Goal: Find specific page/section: Find specific page/section

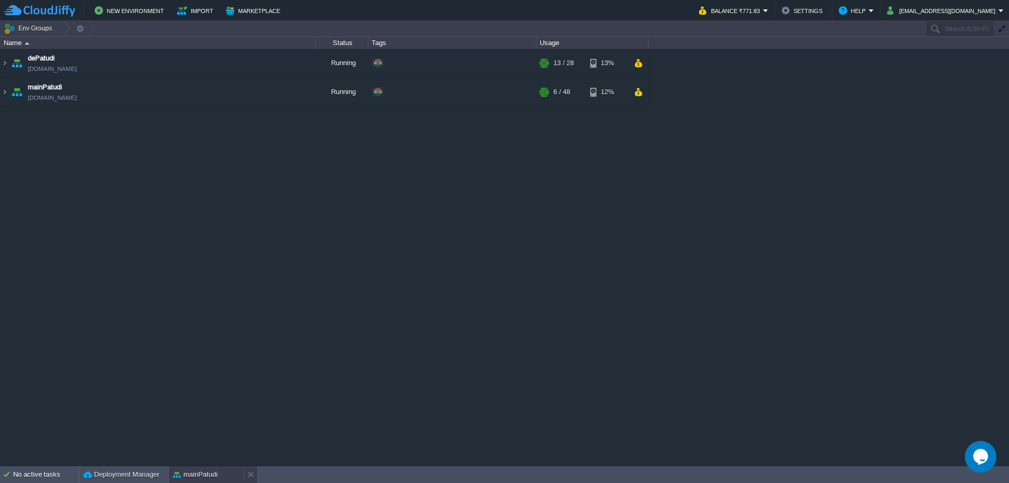
click at [230, 479] on div "mainPatudi" at bounding box center [206, 474] width 75 height 17
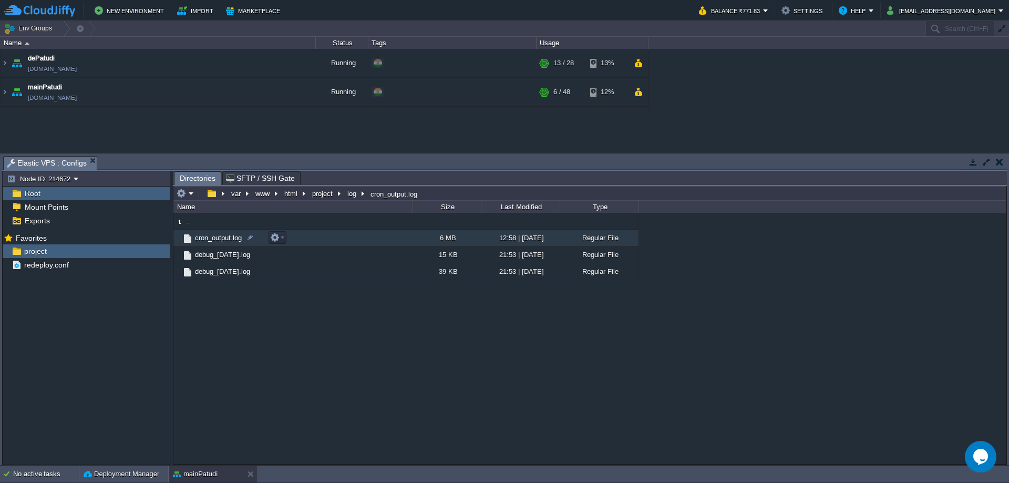
click at [338, 246] on td "cron_output.log" at bounding box center [292, 238] width 239 height 17
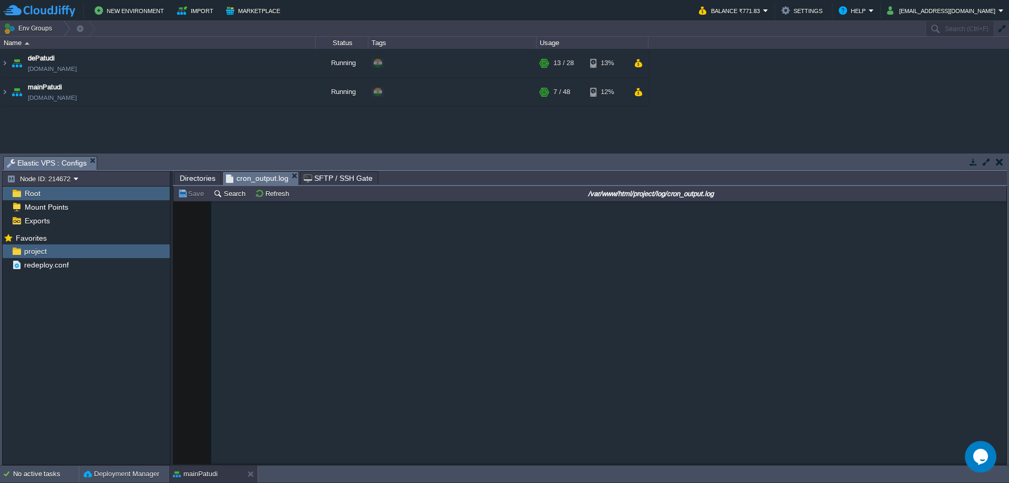
scroll to position [1578165, 0]
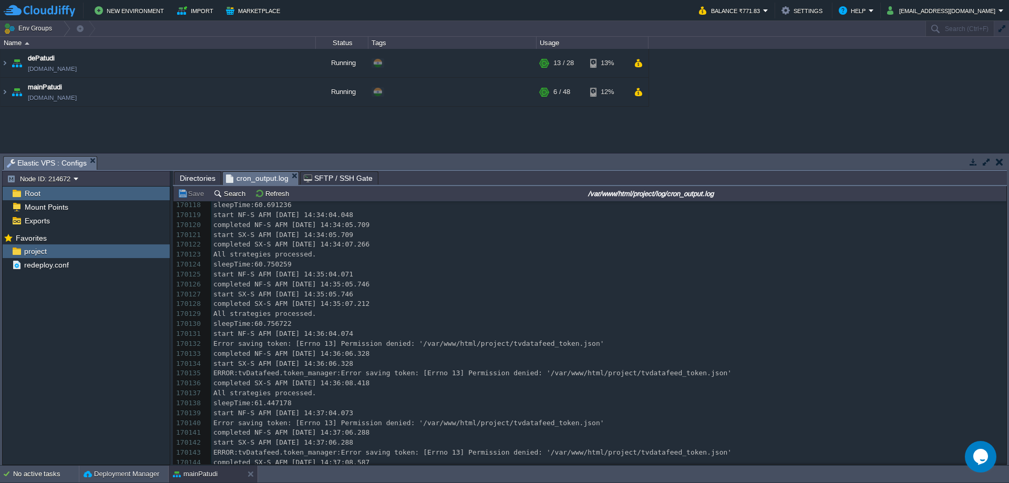
click at [191, 173] on span "Directories" at bounding box center [198, 178] width 36 height 13
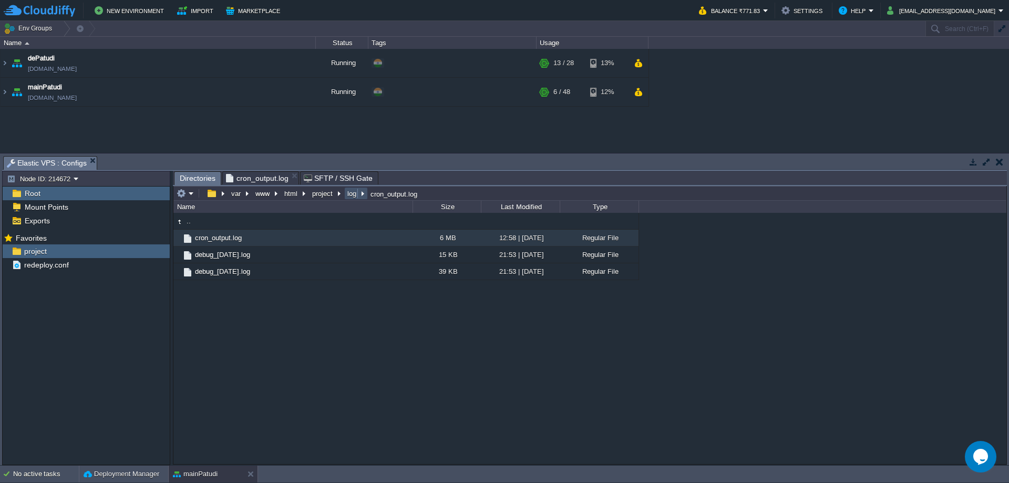
click at [351, 196] on button "log" at bounding box center [352, 193] width 13 height 9
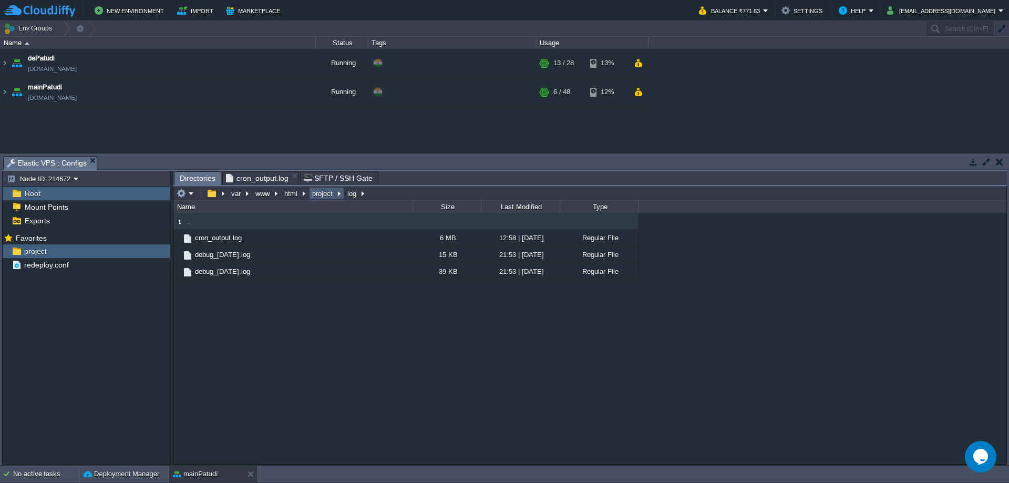
click at [319, 196] on button "project" at bounding box center [322, 193] width 25 height 9
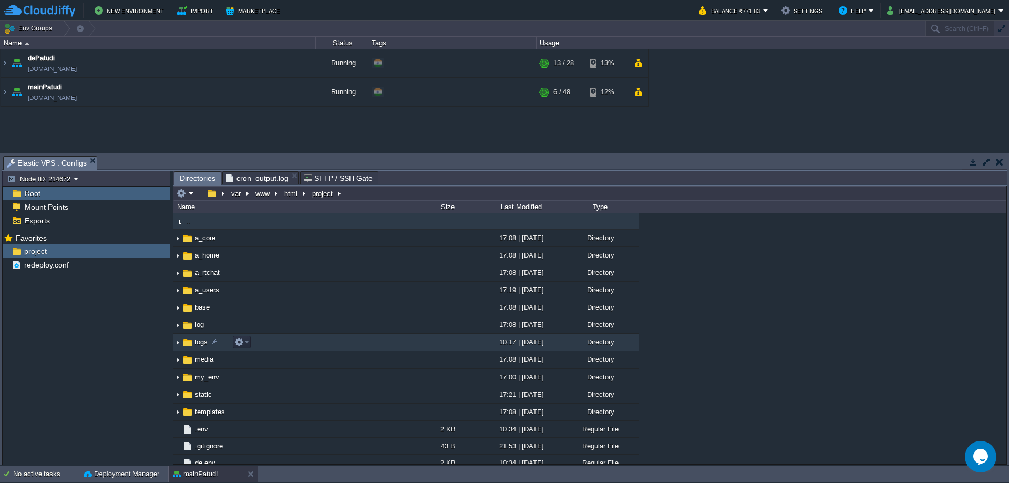
click at [280, 340] on td "logs" at bounding box center [292, 342] width 239 height 17
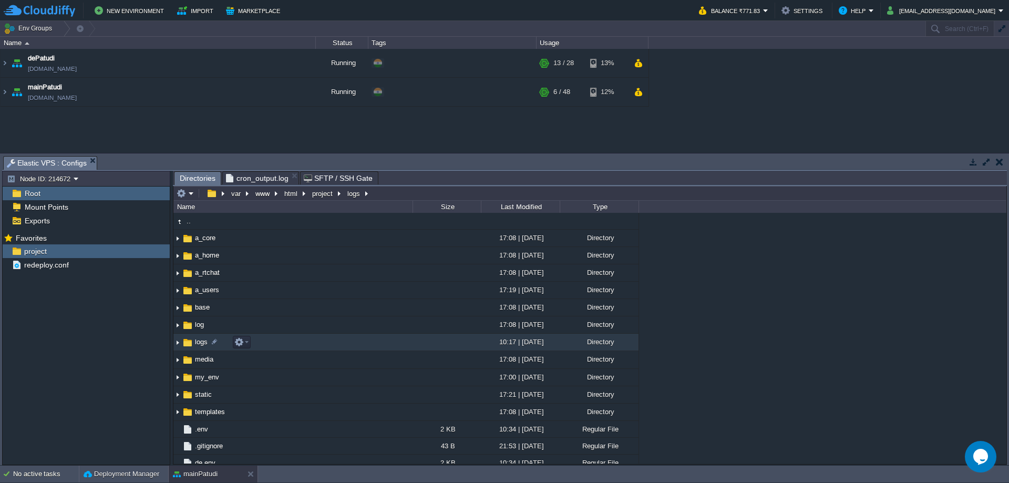
click at [280, 340] on td "logs" at bounding box center [292, 342] width 239 height 17
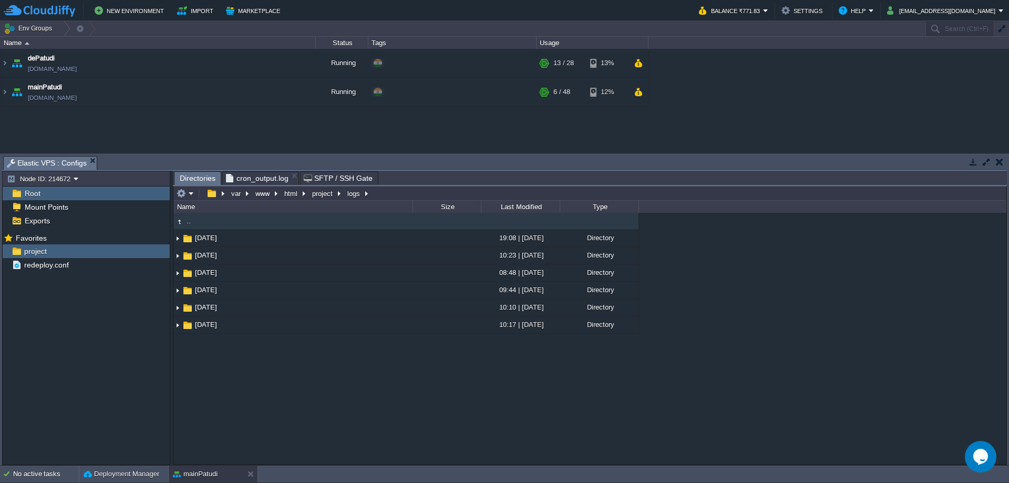
click at [441, 461] on div ".. [DATE] 19:08 | [DATE] Directory [DATE] 10:23 | [DATE] Directory [DATE] 08:48…" at bounding box center [589, 338] width 833 height 251
click at [321, 194] on button "project" at bounding box center [322, 193] width 25 height 9
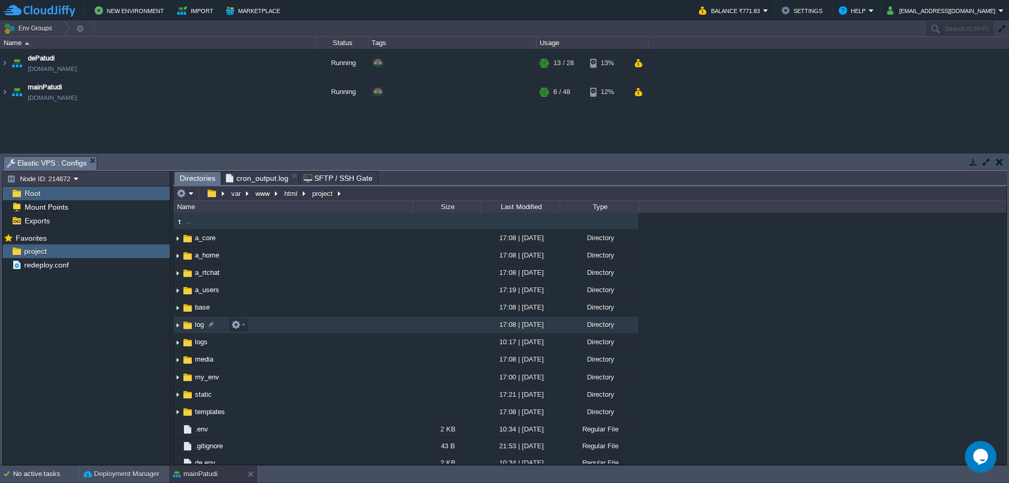
click at [290, 326] on td "log" at bounding box center [292, 324] width 239 height 17
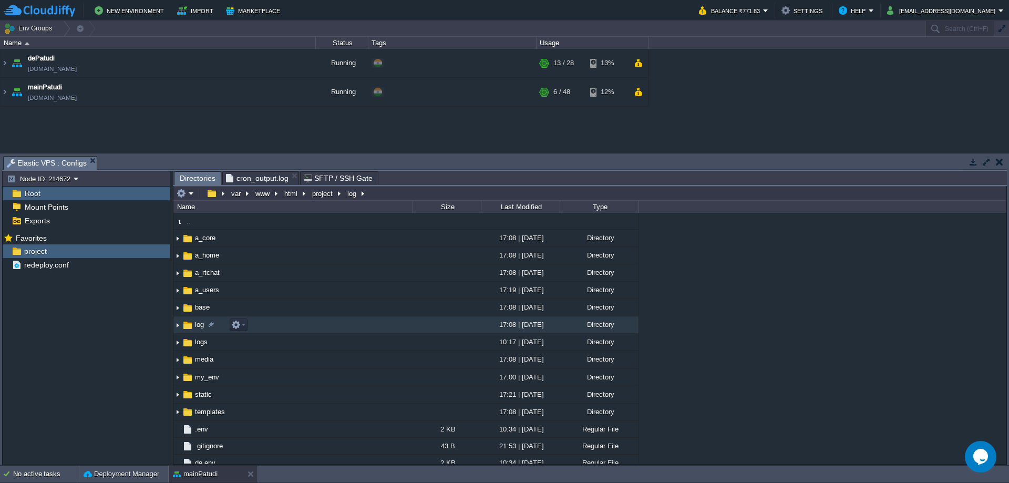
click at [290, 326] on td "log" at bounding box center [292, 324] width 239 height 17
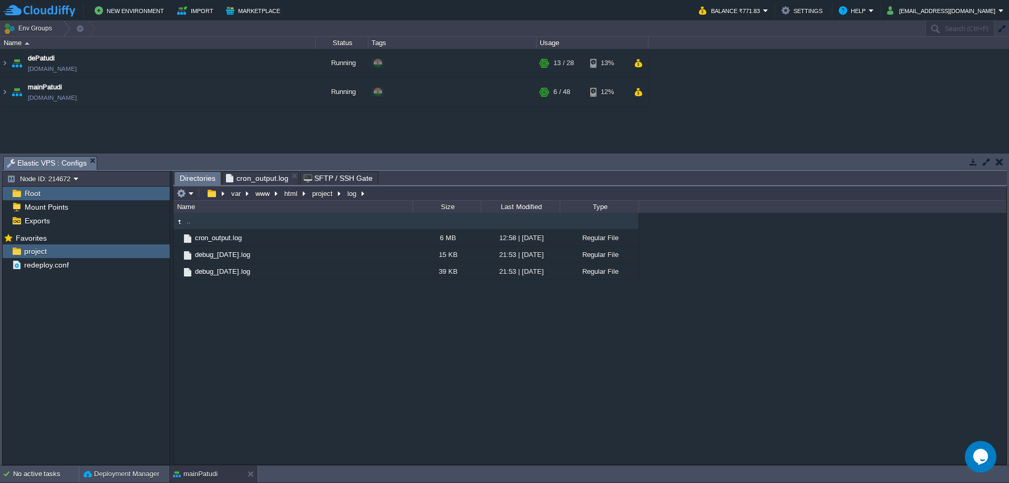
click at [290, 326] on div ".. cron_output.log 6 MB 12:58 | [DATE] Regular File debug_[DATE].log 15 KB 21:5…" at bounding box center [589, 338] width 833 height 251
click at [395, 124] on div "dePatudi [DOMAIN_NAME] Running + Add to Env Group RAM 39% CPU 1% 13 / 28 13% ma…" at bounding box center [504, 100] width 1009 height 103
